Goal: Find specific page/section: Find specific page/section

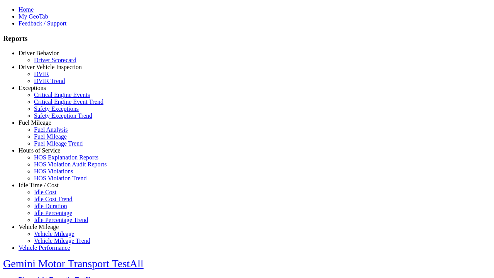
click at [44, 56] on link "Driver Behavior" at bounding box center [39, 53] width 40 height 7
click at [50, 63] on link "Driver Scorecard" at bounding box center [55, 60] width 42 height 7
